Goal: Find specific page/section: Find specific page/section

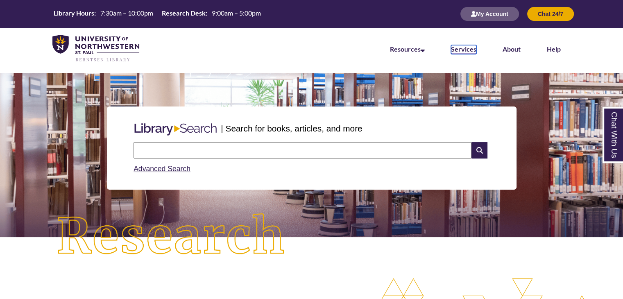
click at [469, 51] on link "Services" at bounding box center [463, 49] width 25 height 9
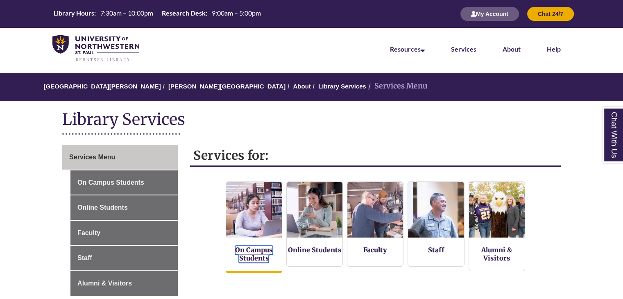
click at [241, 251] on link "On Campus Students" at bounding box center [254, 254] width 38 height 17
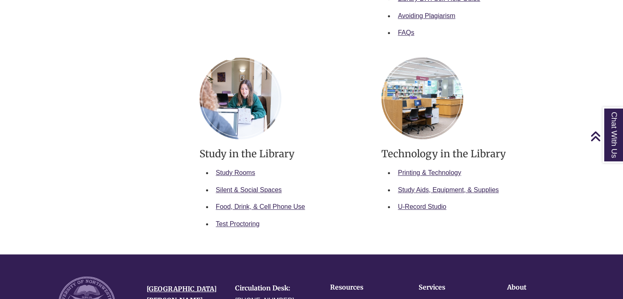
scroll to position [423, 0]
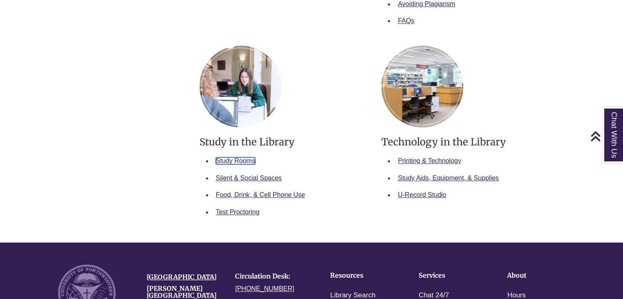
click at [242, 161] on link "Study Rooms" at bounding box center [235, 160] width 39 height 7
